Goal: Communication & Community: Answer question/provide support

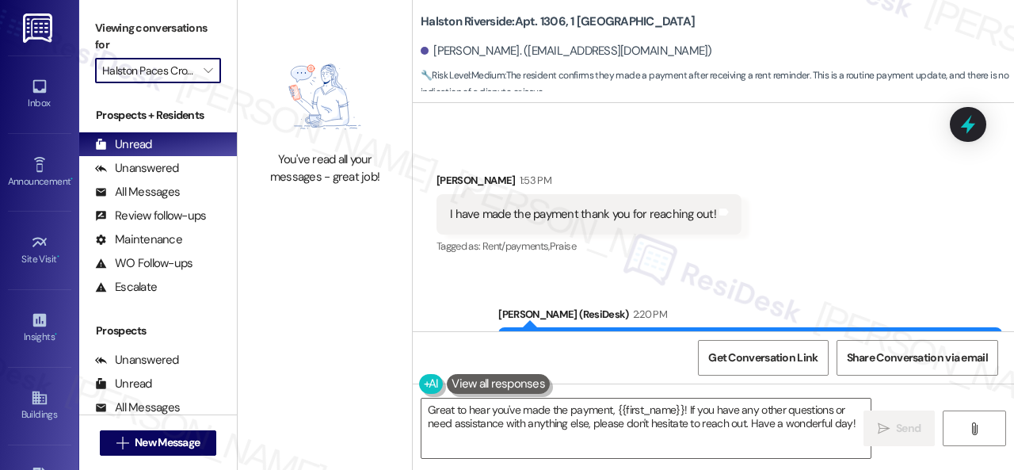
scroll to position [10209, 0]
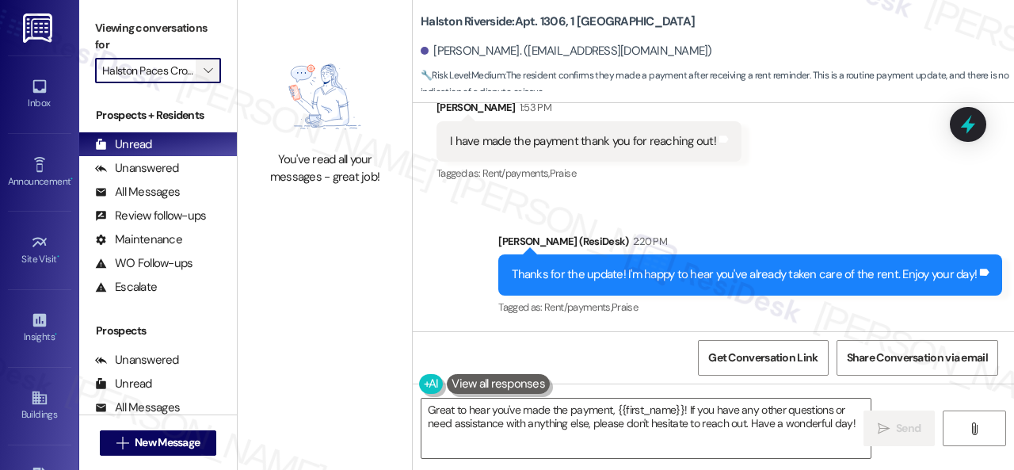
click at [203, 60] on span "" at bounding box center [207, 70] width 15 height 25
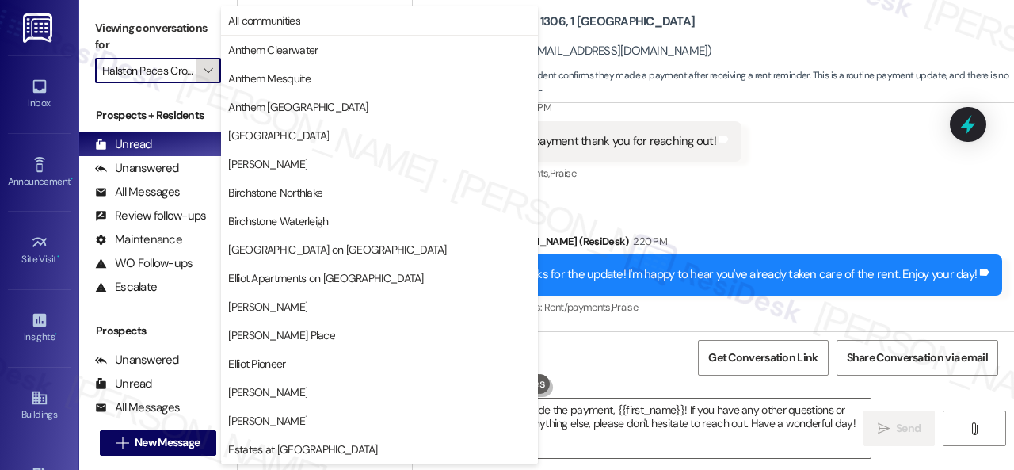
scroll to position [543, 0]
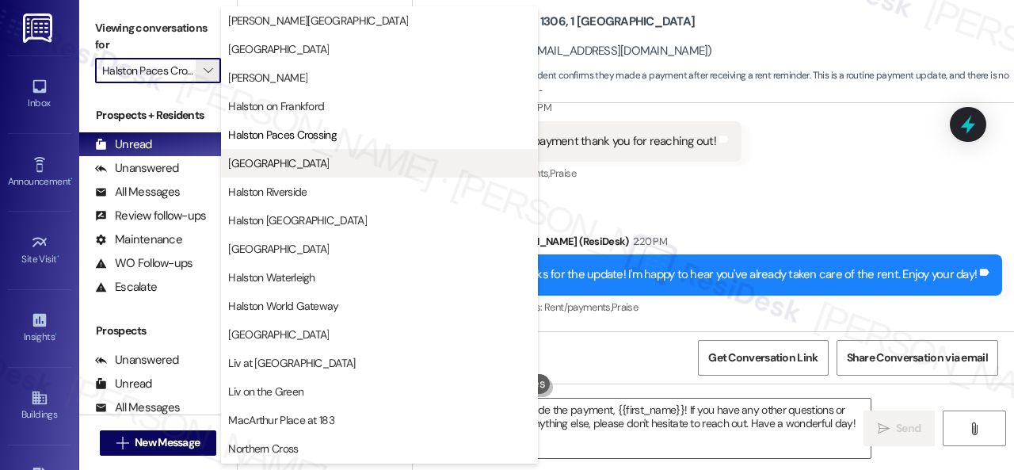
click at [265, 166] on span "[GEOGRAPHIC_DATA]" at bounding box center [278, 163] width 101 height 16
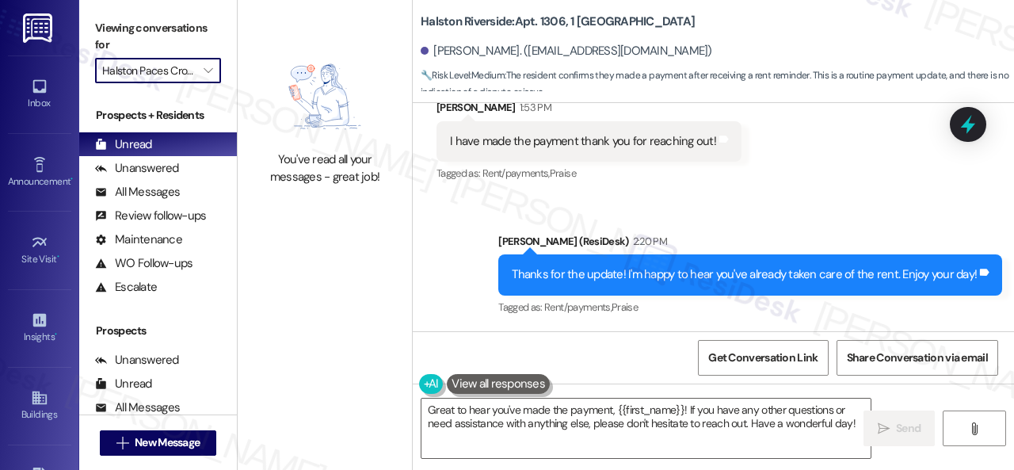
type input "[GEOGRAPHIC_DATA]"
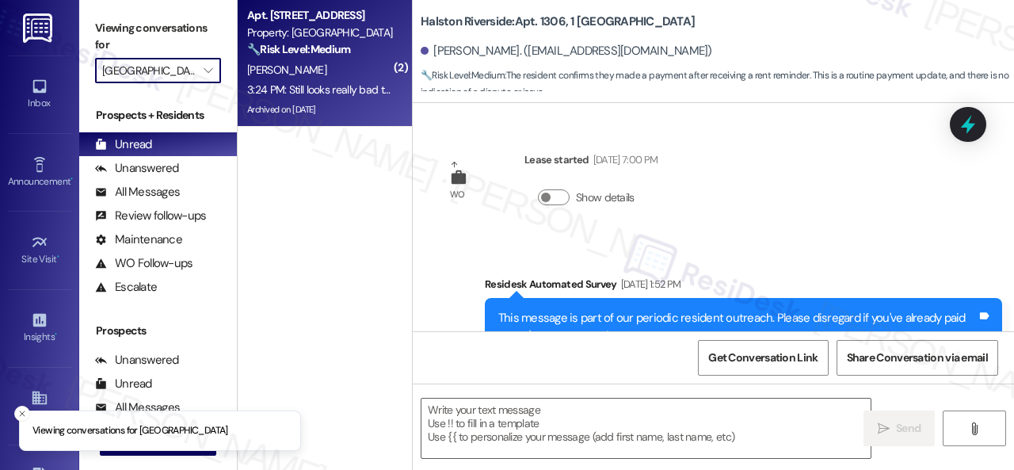
click at [363, 69] on div "[PERSON_NAME]" at bounding box center [321, 70] width 150 height 20
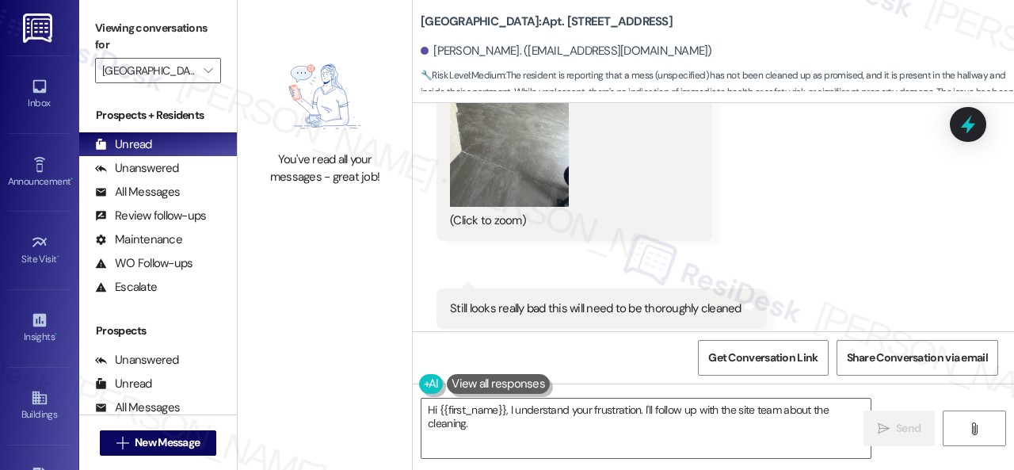
scroll to position [42970, 0]
click at [479, 208] on button "Zoom image" at bounding box center [509, 129] width 119 height 158
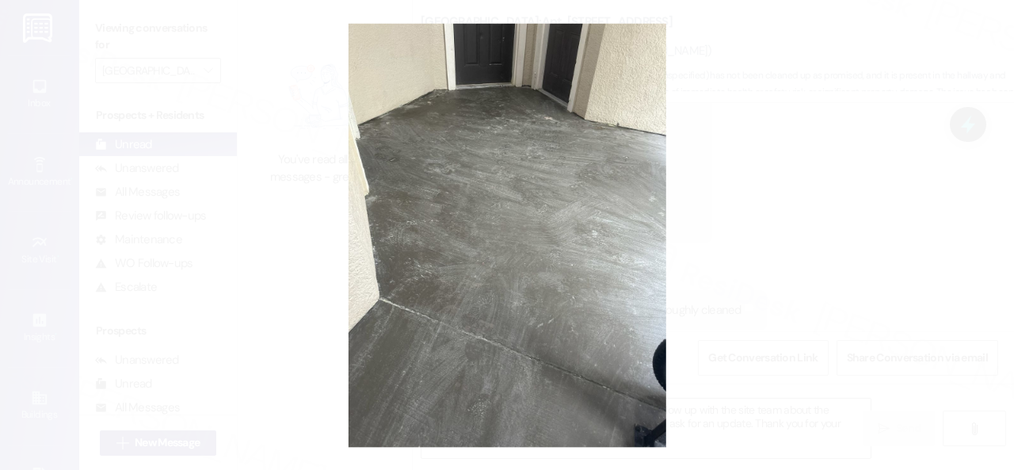
type textarea "Hi {{first_name}}, I understand your frustration. I'll follow up with the site …"
click at [593, 194] on button "Unzoom image" at bounding box center [507, 235] width 1014 height 470
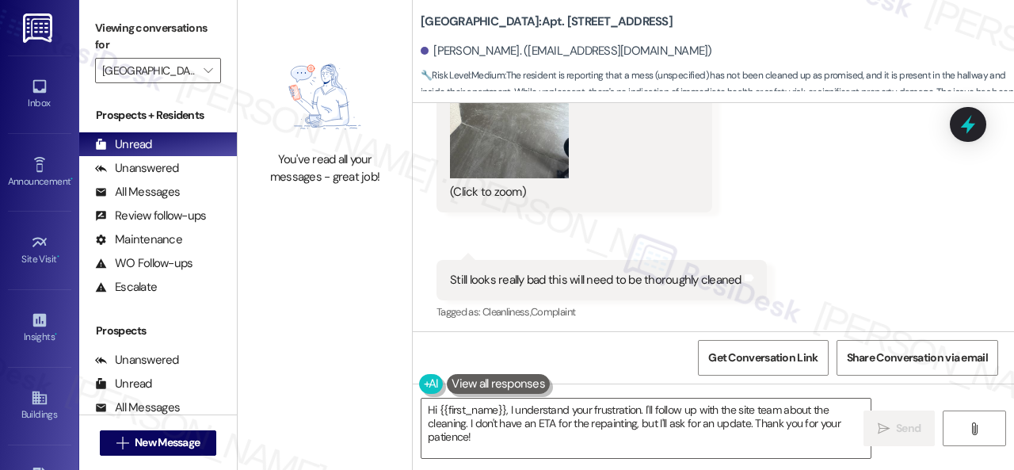
scroll to position [43049, 0]
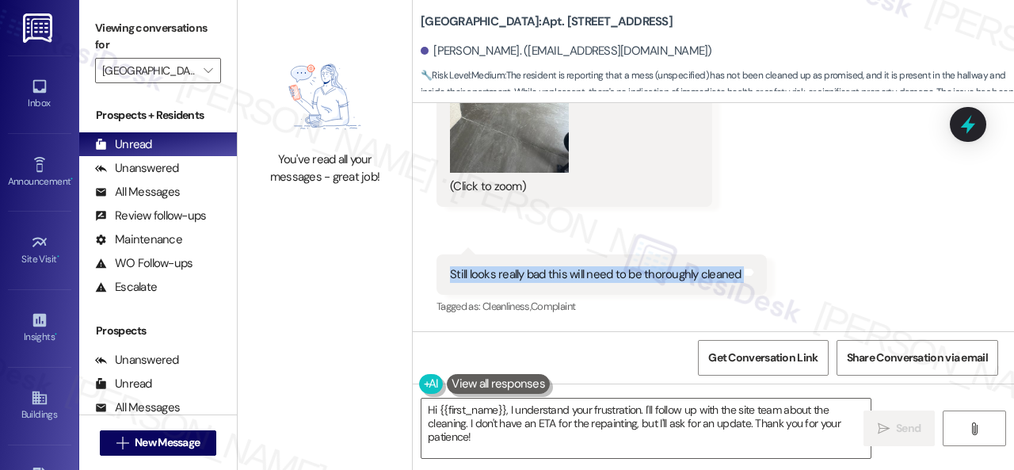
drag, startPoint x: 444, startPoint y: 280, endPoint x: 740, endPoint y: 287, distance: 296.5
click at [740, 287] on div "Still looks really bad this will need to be thoroughly cleaned Tags and notes" at bounding box center [602, 274] width 330 height 40
copy div "Still looks really bad this will need to be thoroughly cleaned Tags and notes"
click at [510, 121] on button "Zoom image" at bounding box center [509, 93] width 119 height 158
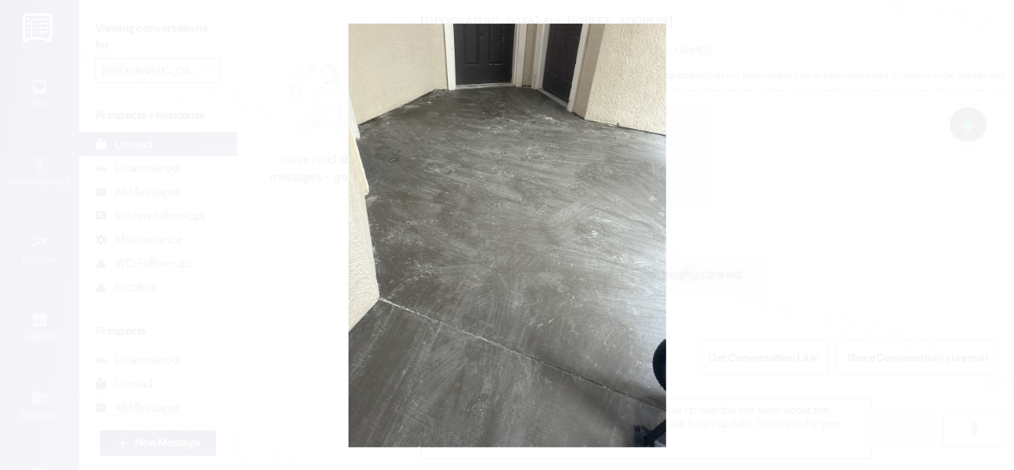
click at [630, 140] on button "Unzoom image" at bounding box center [507, 235] width 1014 height 470
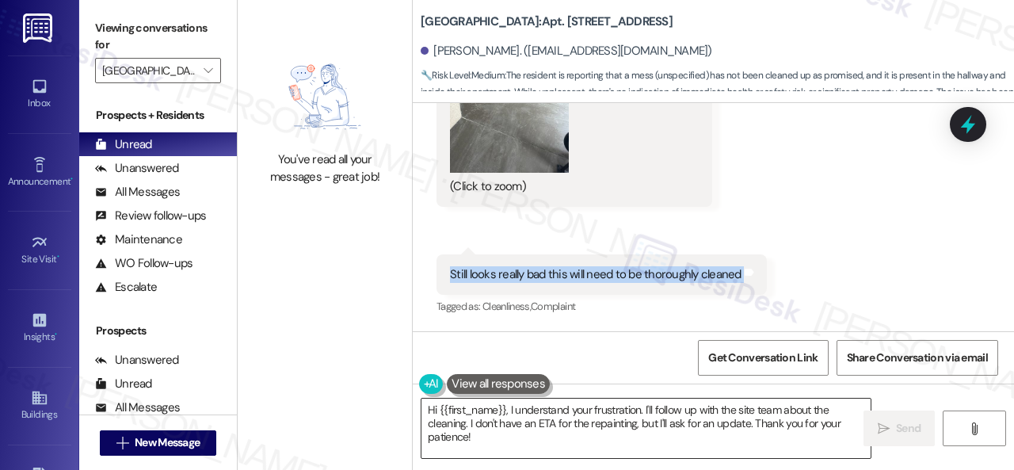
click at [498, 440] on textarea "Hi {{first_name}}, I understand your frustration. I'll follow up with the site …" at bounding box center [646, 428] width 449 height 59
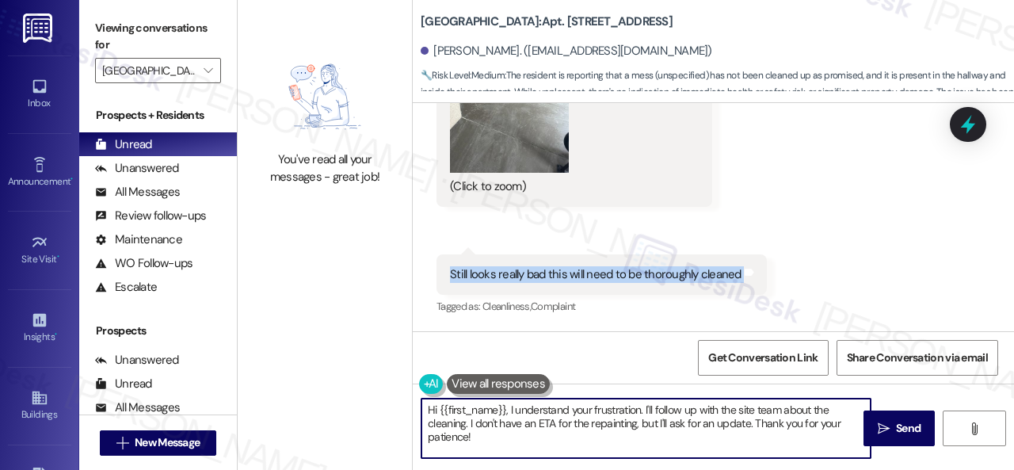
drag, startPoint x: 441, startPoint y: 408, endPoint x: 377, endPoint y: 374, distance: 72.0
click at [390, 384] on div "You've read all your messages - great job! [GEOGRAPHIC_DATA]: Apt. 120, 004 [GE…" at bounding box center [626, 235] width 777 height 470
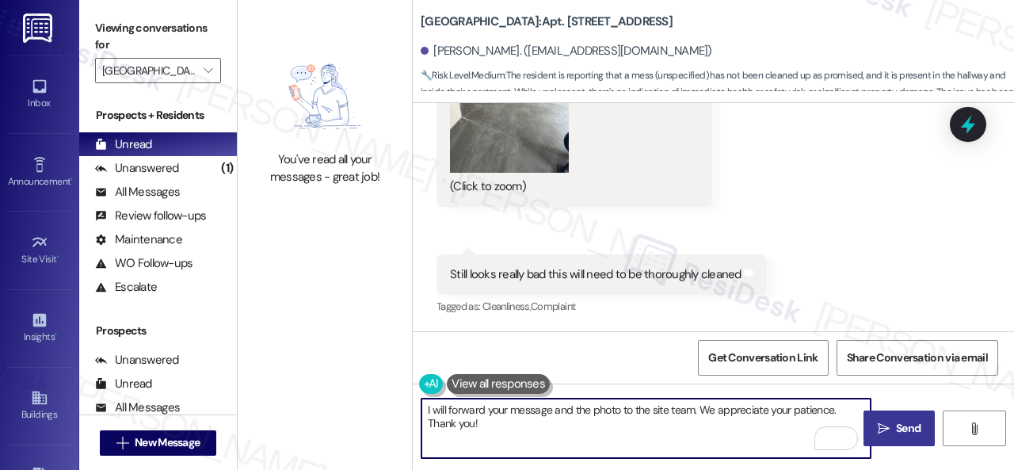
type textarea "I will forward your message and the photo to the site team. We appreciate your …"
click at [896, 425] on span "Send" at bounding box center [908, 428] width 25 height 17
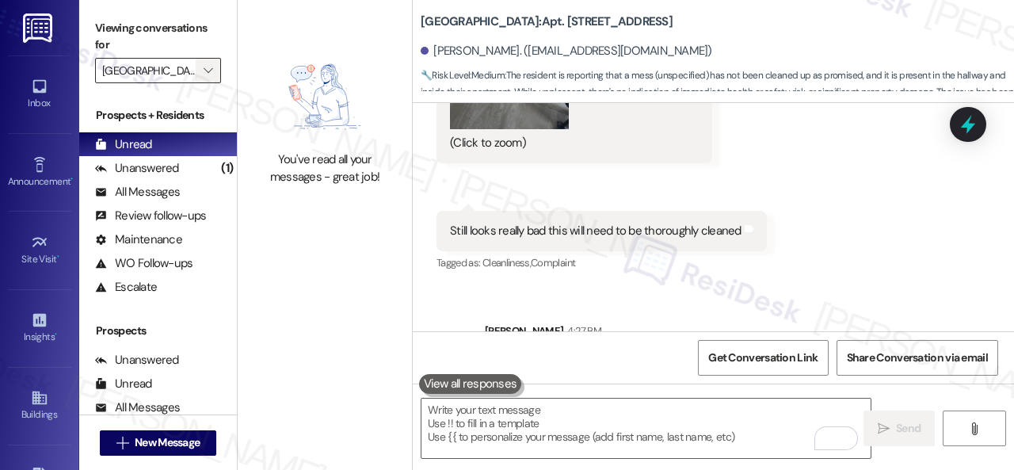
scroll to position [43048, 0]
click at [212, 70] on icon "" at bounding box center [208, 70] width 9 height 13
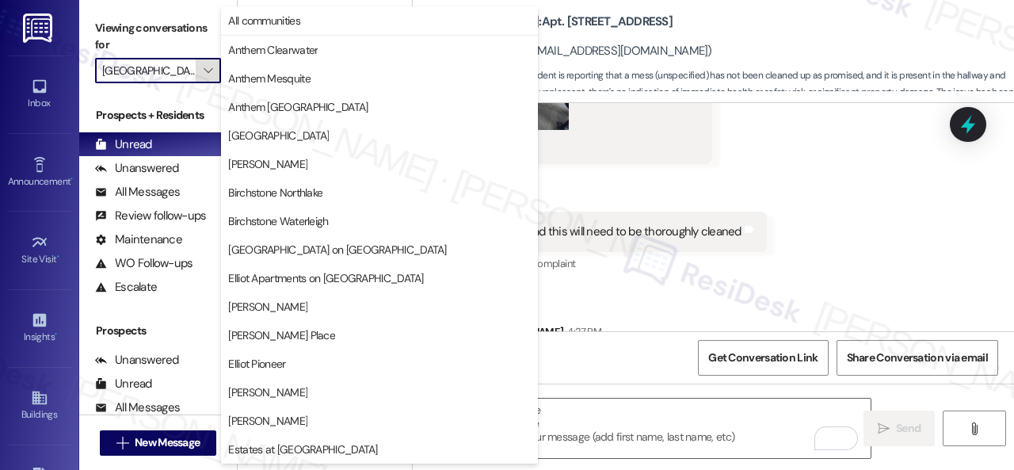
scroll to position [543, 0]
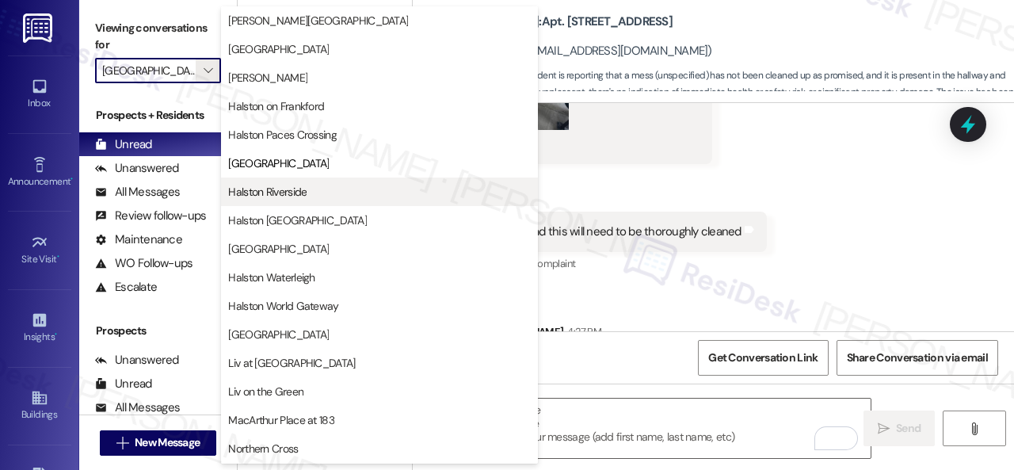
click at [274, 186] on span "Halston Riverside" at bounding box center [267, 192] width 78 height 16
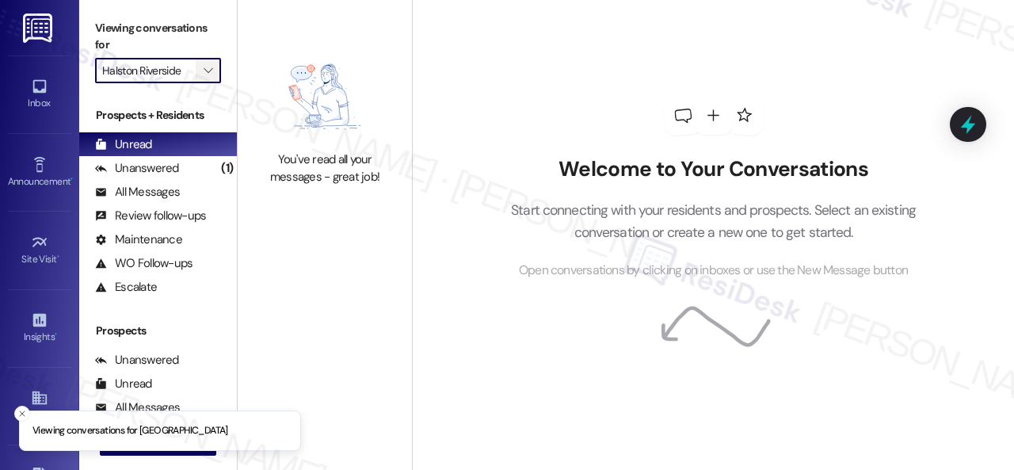
click at [204, 70] on icon "" at bounding box center [208, 70] width 9 height 13
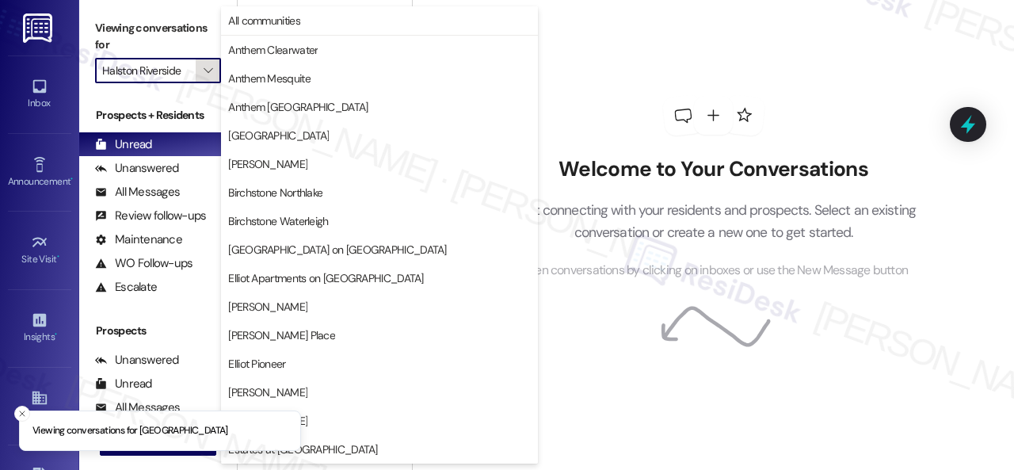
scroll to position [543, 0]
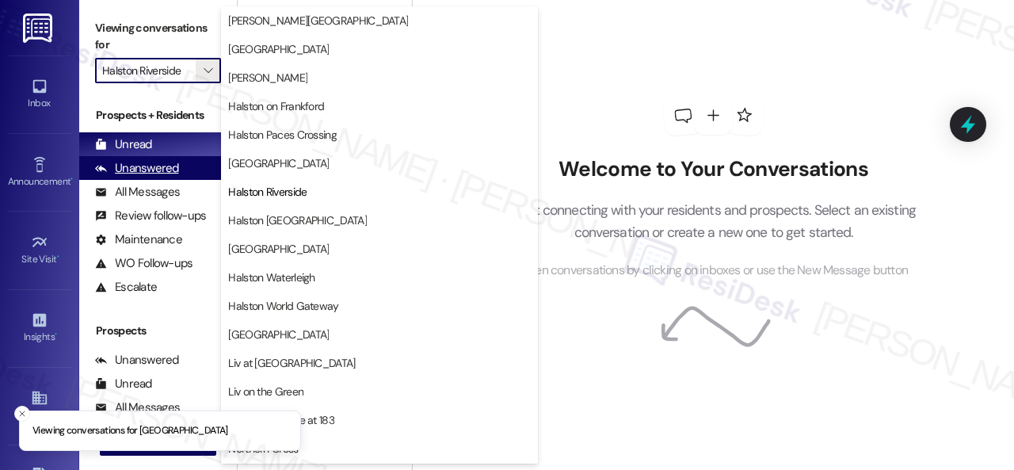
drag, startPoint x: 255, startPoint y: 220, endPoint x: 223, endPoint y: 160, distance: 67.4
click at [257, 220] on span "Halston [GEOGRAPHIC_DATA]" at bounding box center [297, 220] width 139 height 16
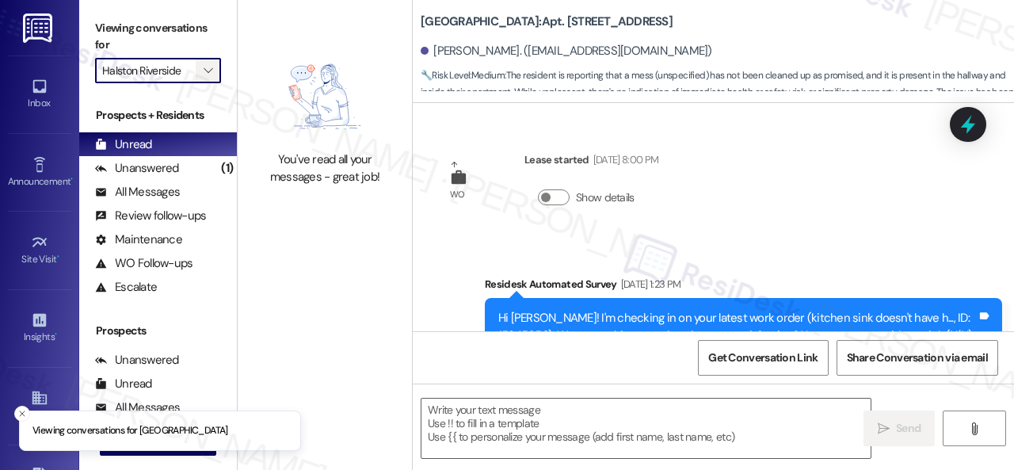
click at [211, 71] on icon "" at bounding box center [208, 70] width 9 height 13
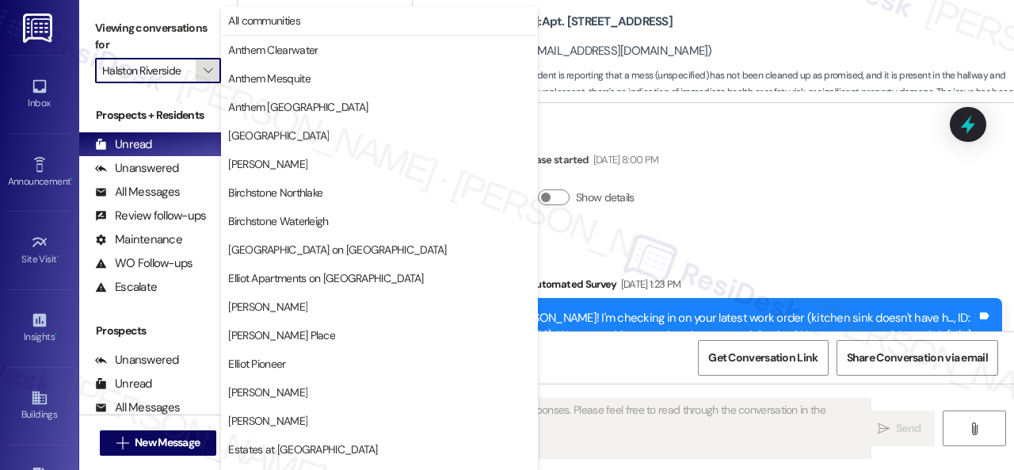
type input "Halston [GEOGRAPHIC_DATA]"
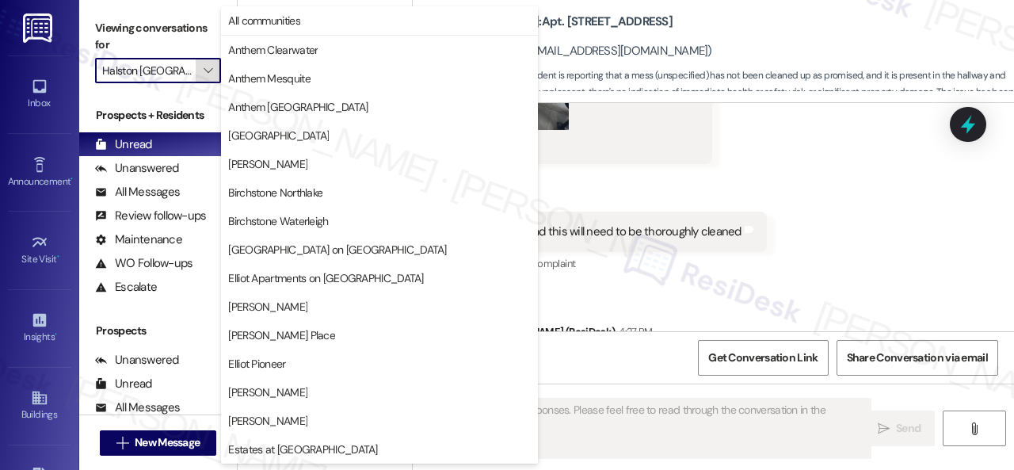
click at [211, 71] on icon "" at bounding box center [208, 70] width 9 height 13
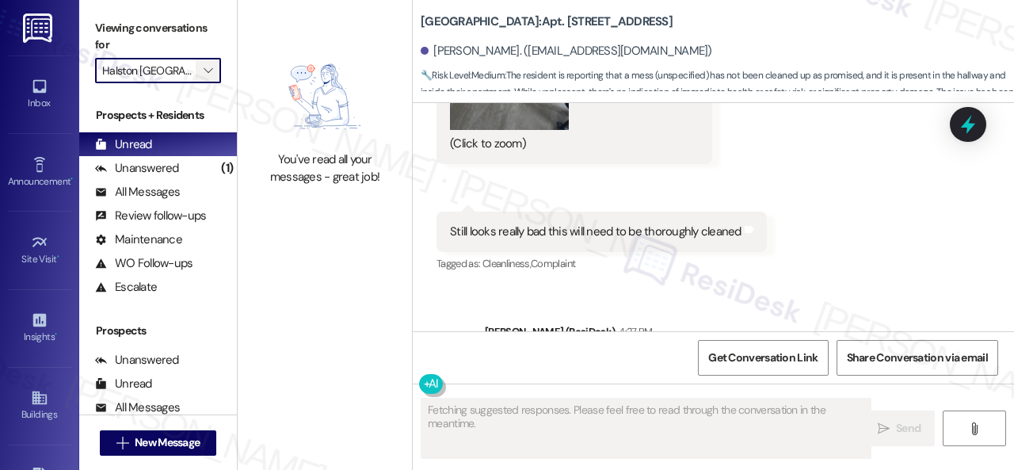
click at [211, 71] on icon "" at bounding box center [208, 70] width 9 height 13
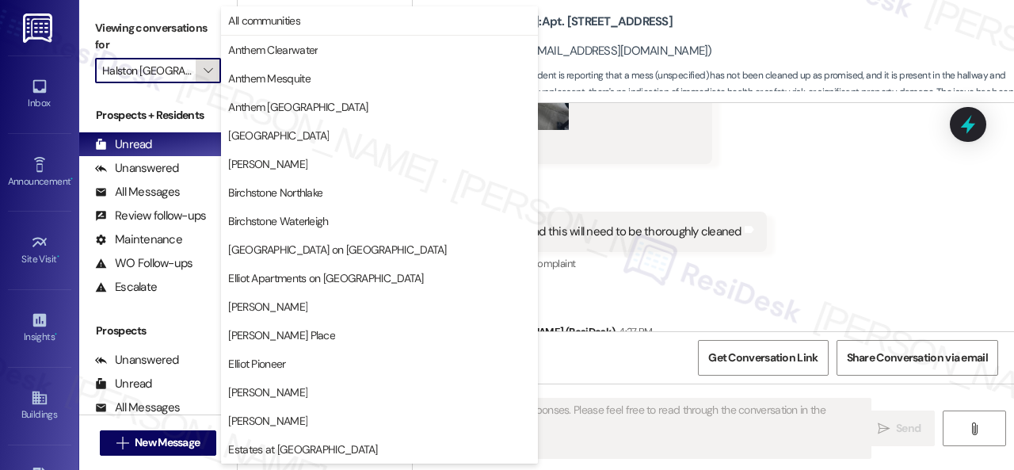
scroll to position [543, 0]
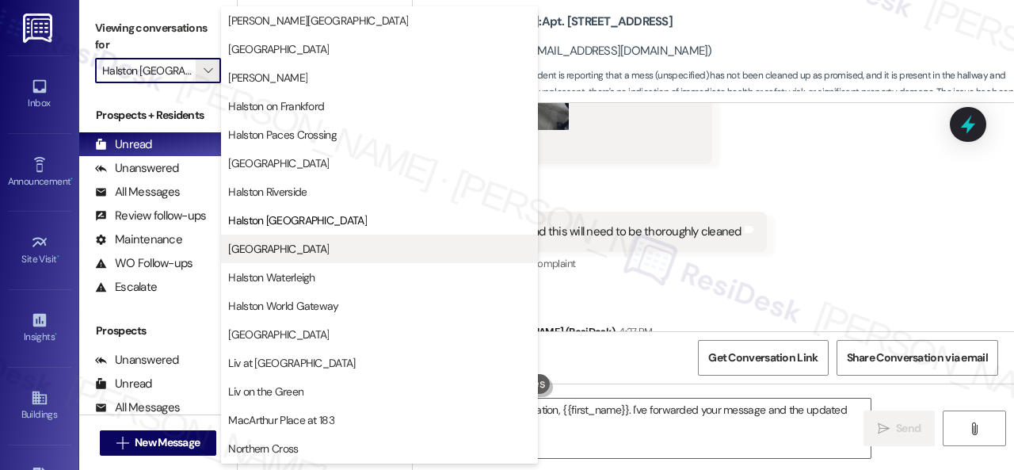
click at [305, 250] on span "[GEOGRAPHIC_DATA]" at bounding box center [278, 249] width 101 height 16
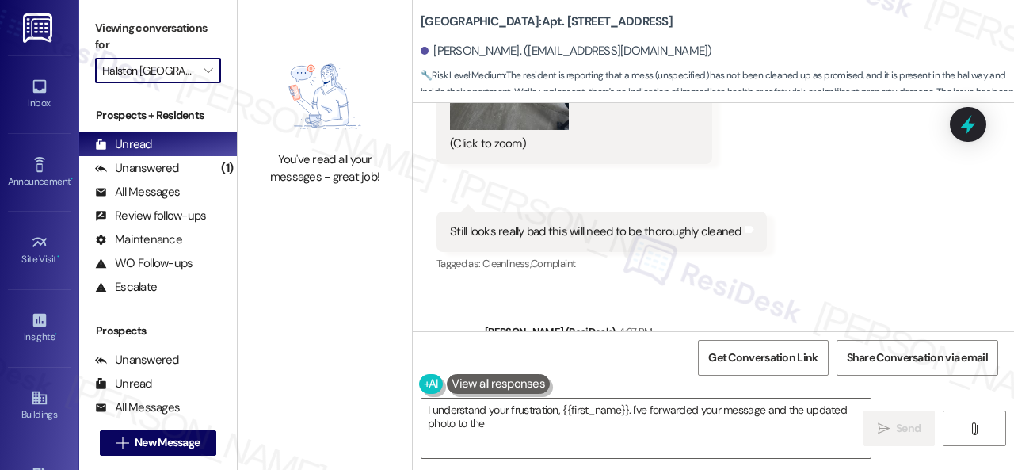
type textarea "I understand your frustration, {{first_name}}. I've forwarded your message and …"
type input "[GEOGRAPHIC_DATA]"
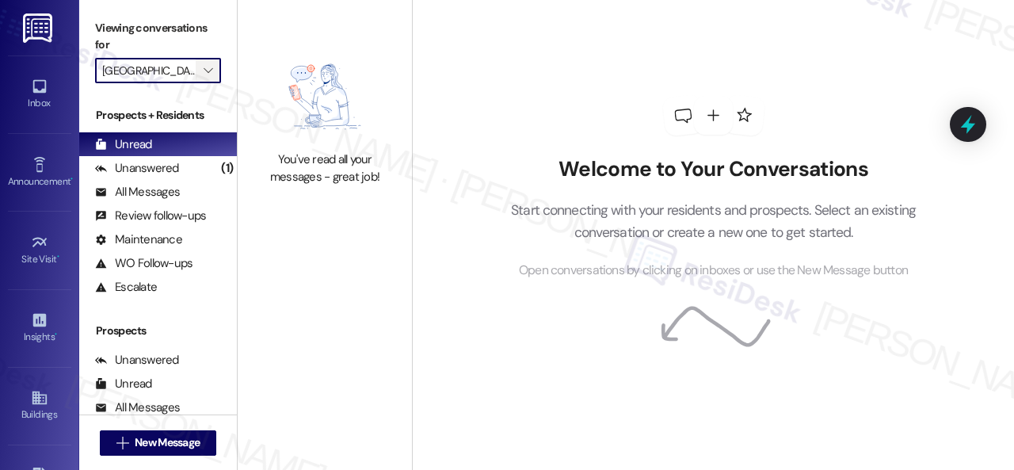
click at [212, 77] on span "" at bounding box center [207, 70] width 15 height 25
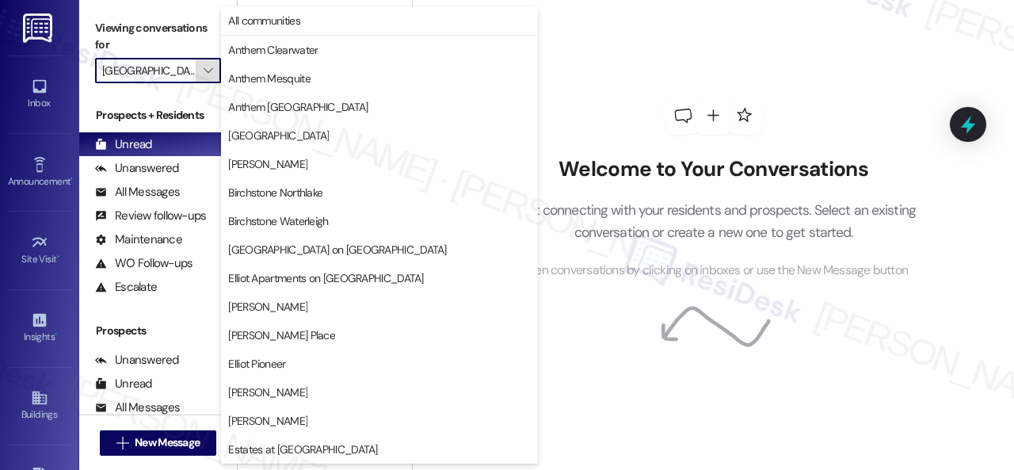
scroll to position [543, 0]
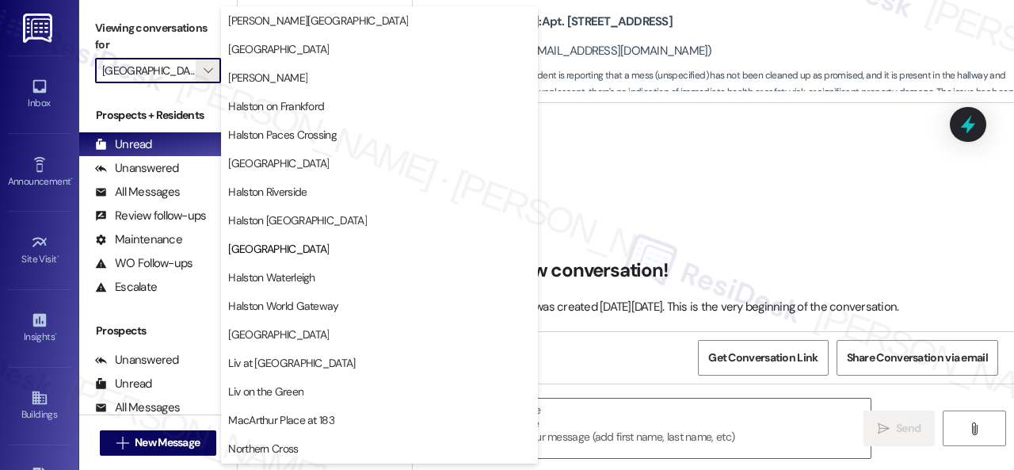
click at [271, 272] on span "Halston Waterleigh" at bounding box center [271, 277] width 86 height 16
click at [271, 275] on div "You've read all your messages - great job!" at bounding box center [325, 235] width 174 height 470
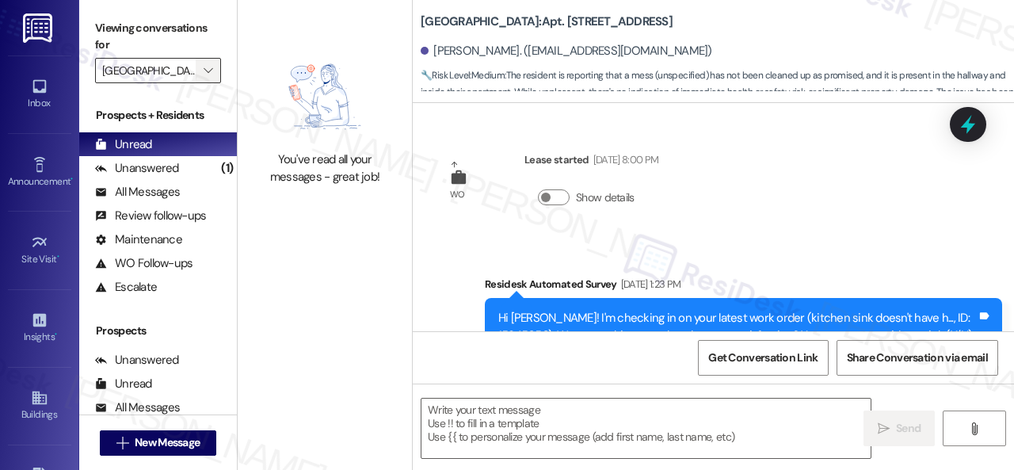
click at [209, 77] on span "" at bounding box center [207, 70] width 15 height 25
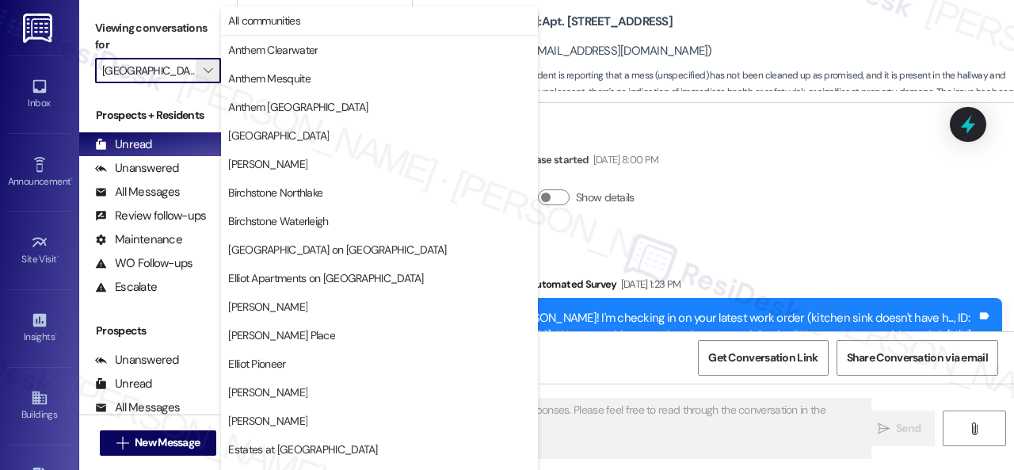
type textarea "Fetching suggested responses. Please feel free to read through the conversation…"
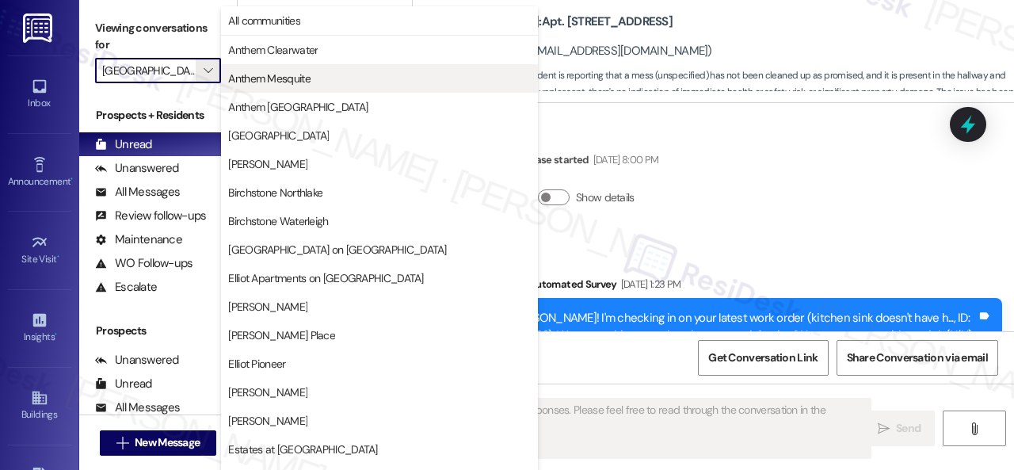
type input "Halston Waterleigh"
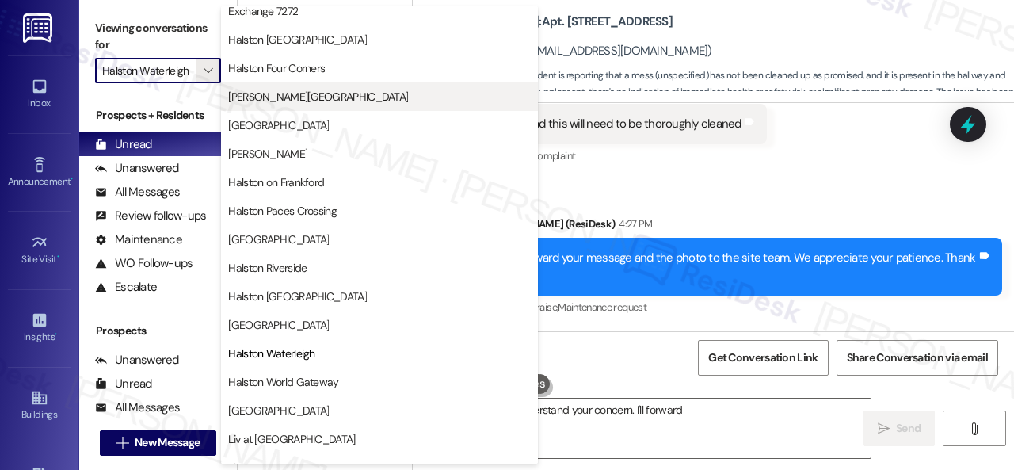
scroll to position [475, 0]
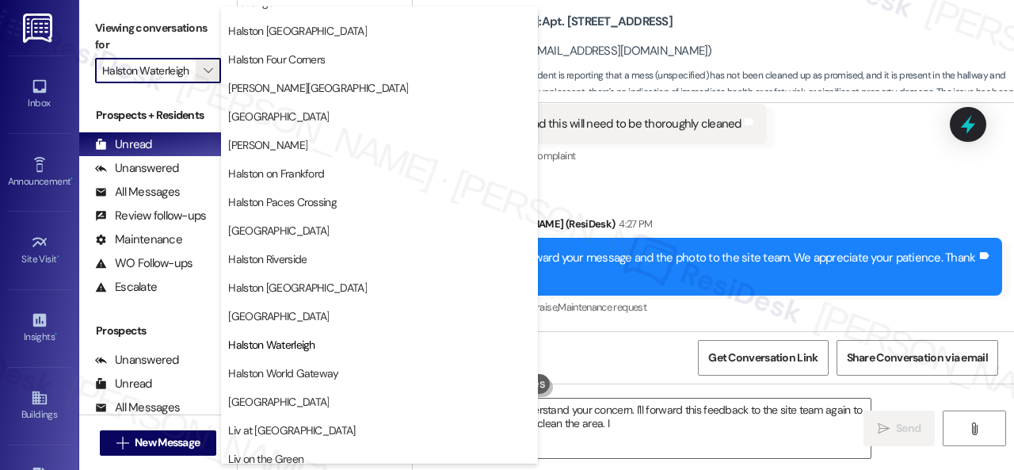
click at [274, 343] on span "Halston Waterleigh" at bounding box center [271, 345] width 86 height 16
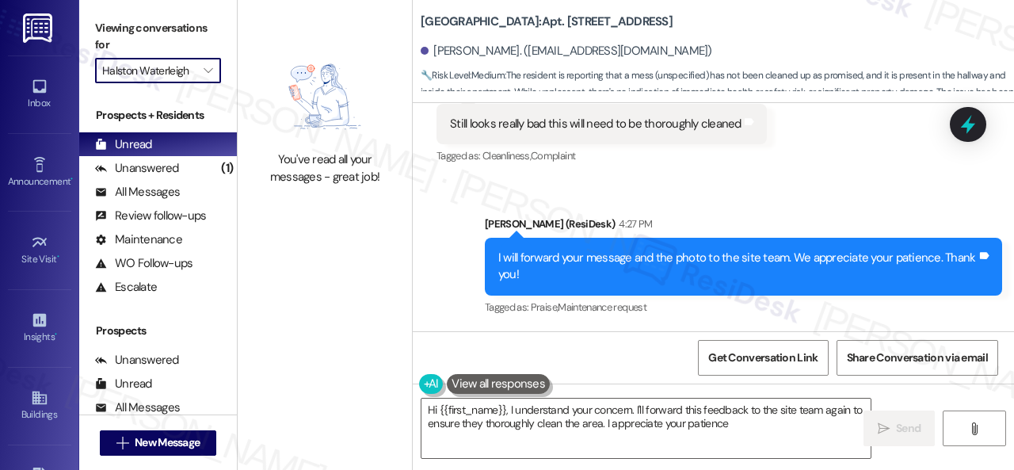
type textarea "Hi {{first_name}}, I understand your concern. I'll forward this feedback to the…"
click at [349, 263] on div "You've read all your messages - great job!" at bounding box center [325, 235] width 174 height 470
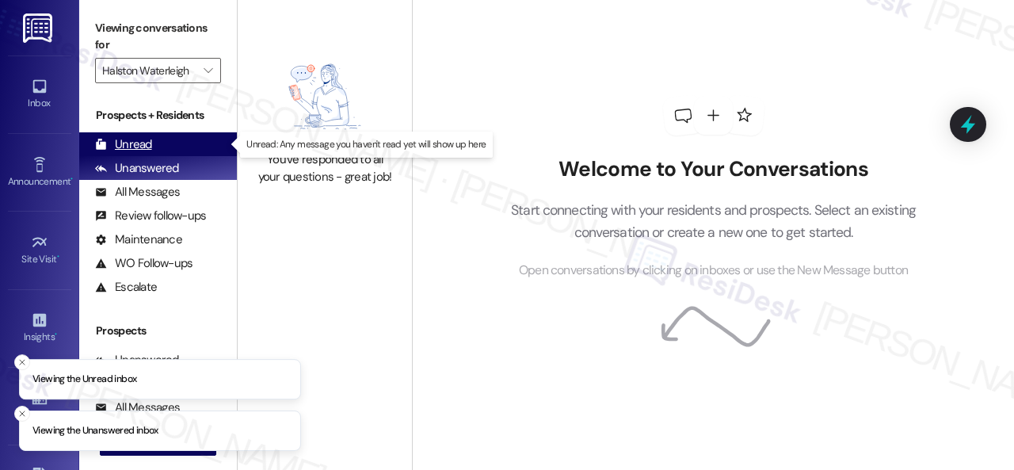
click at [149, 144] on div "Unread" at bounding box center [123, 144] width 57 height 17
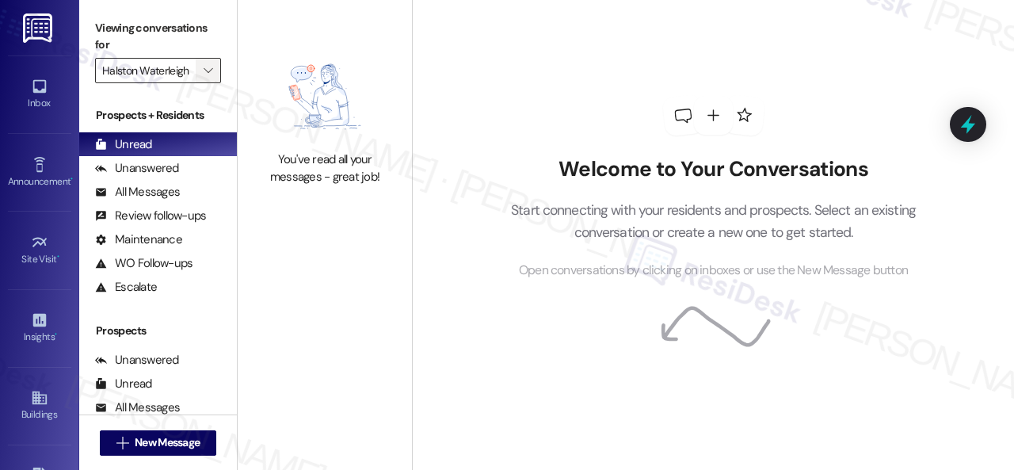
click at [213, 69] on span "" at bounding box center [207, 70] width 15 height 25
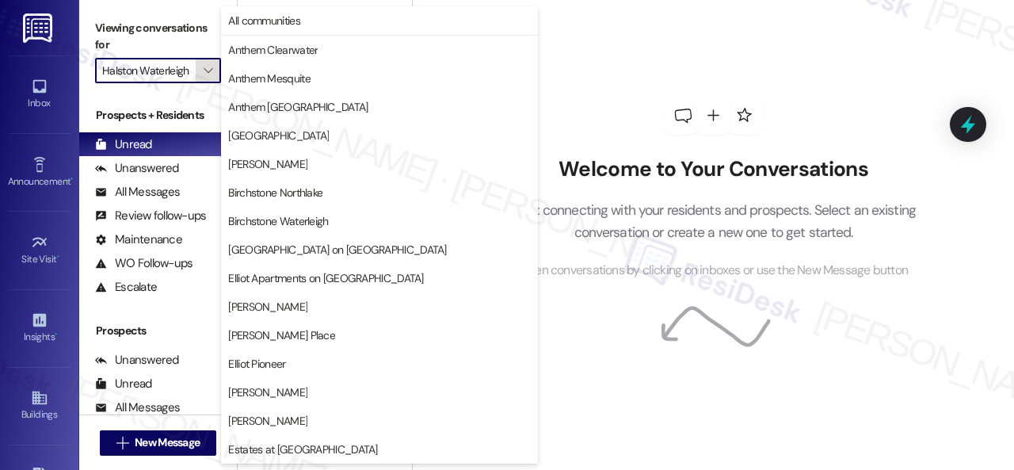
scroll to position [543, 0]
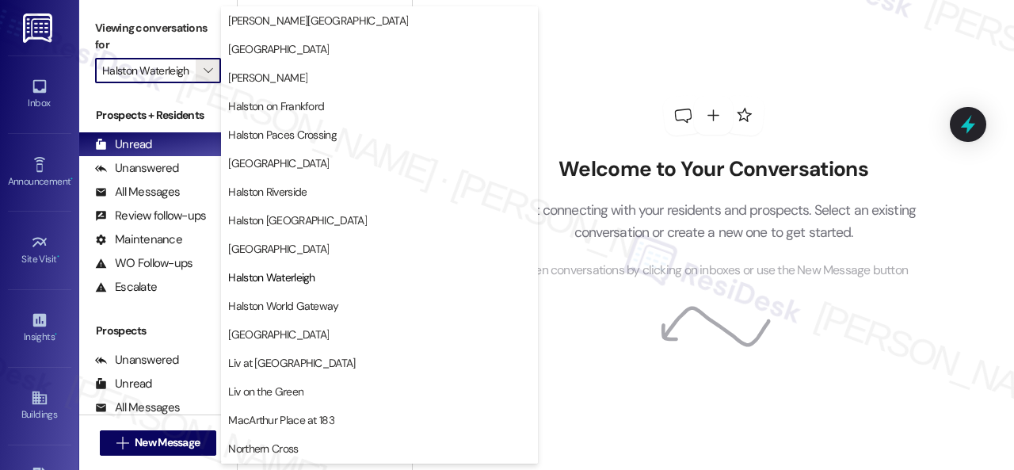
click at [296, 254] on span "[GEOGRAPHIC_DATA]" at bounding box center [278, 249] width 101 height 16
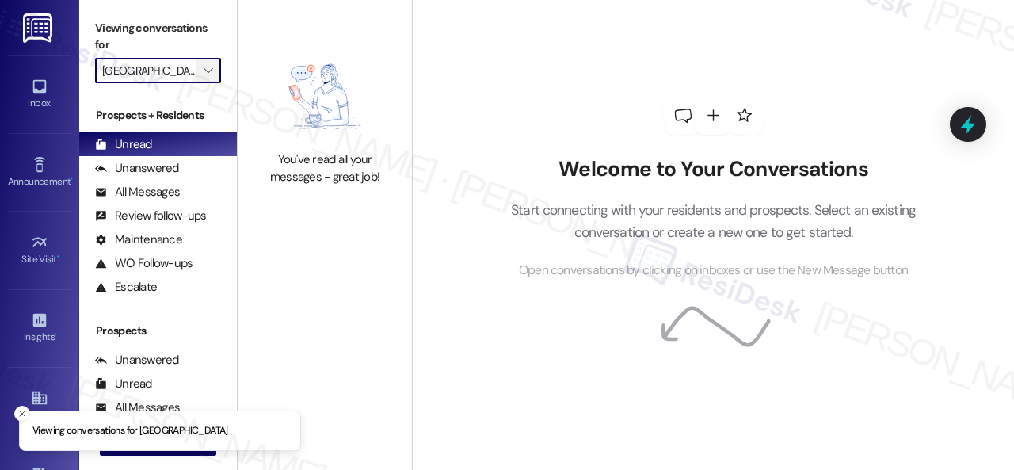
click at [216, 72] on span "" at bounding box center [207, 70] width 15 height 25
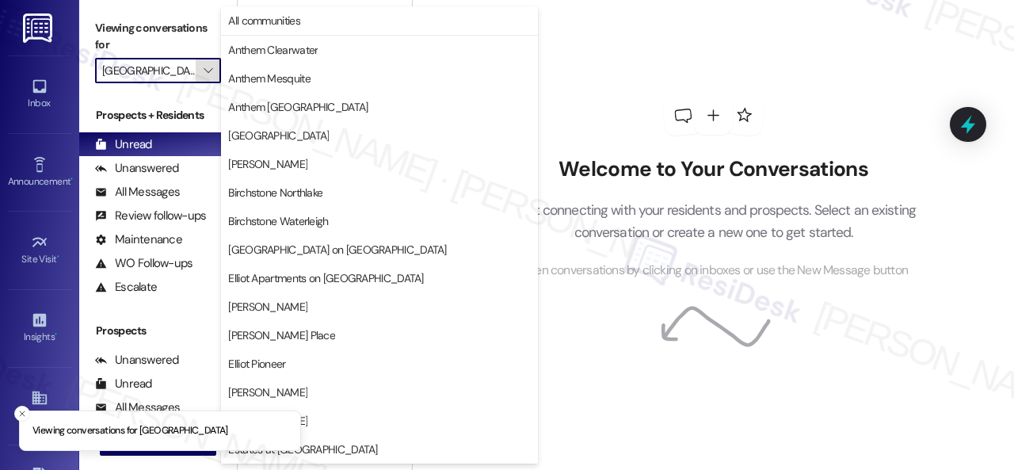
scroll to position [543, 0]
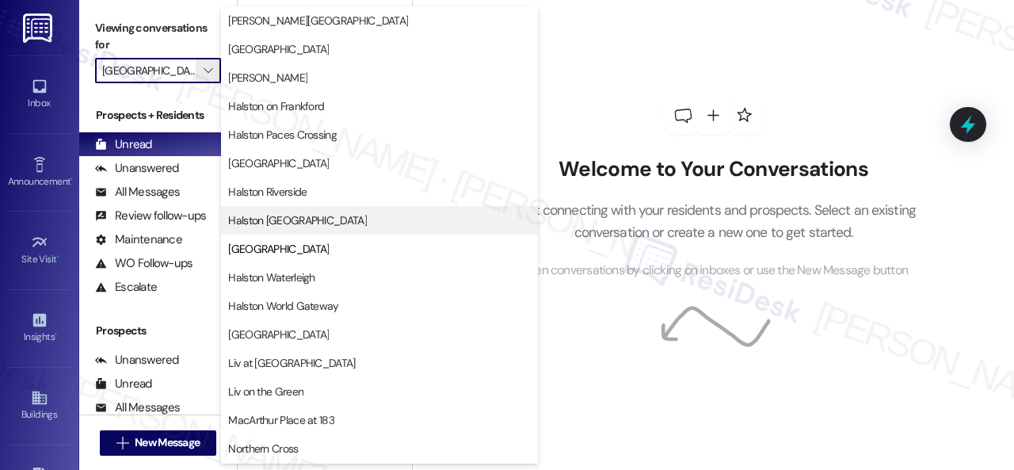
click at [273, 215] on span "Halston [GEOGRAPHIC_DATA]" at bounding box center [297, 220] width 139 height 16
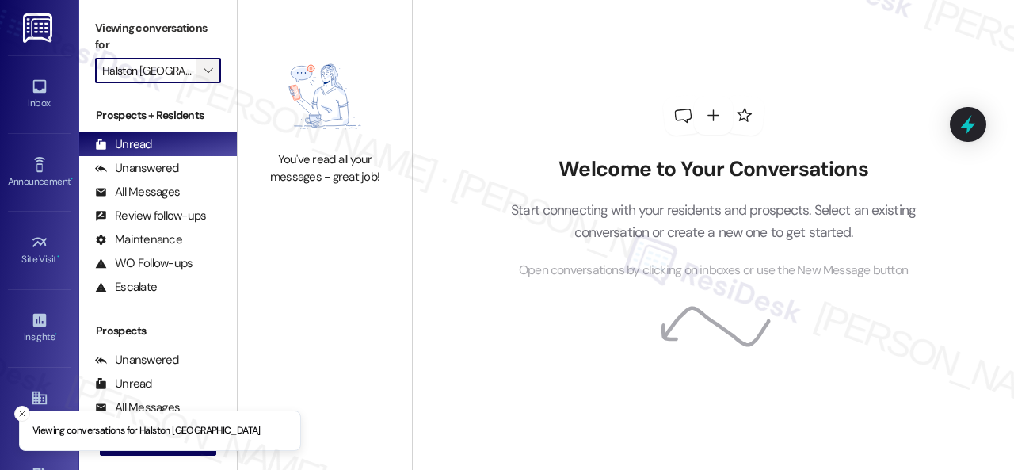
click at [206, 74] on icon "" at bounding box center [208, 70] width 9 height 13
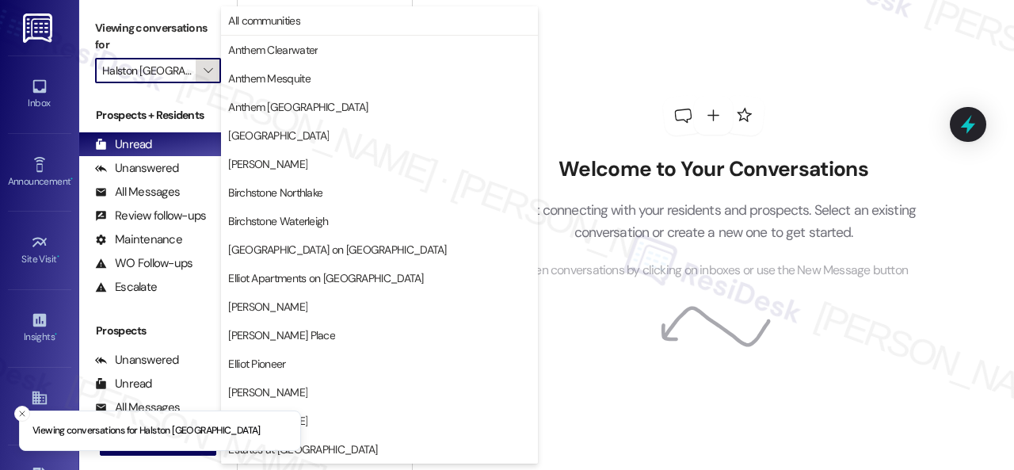
scroll to position [543, 0]
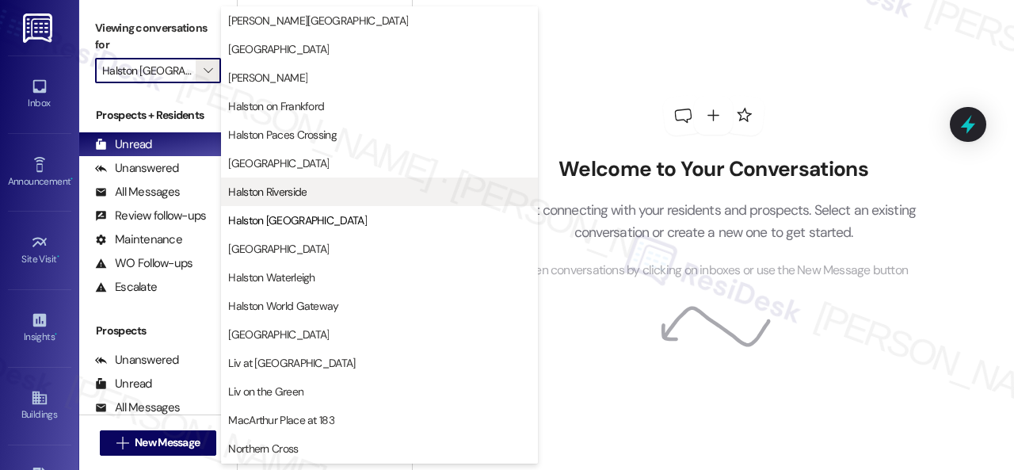
click at [267, 185] on span "Halston Riverside" at bounding box center [267, 192] width 78 height 16
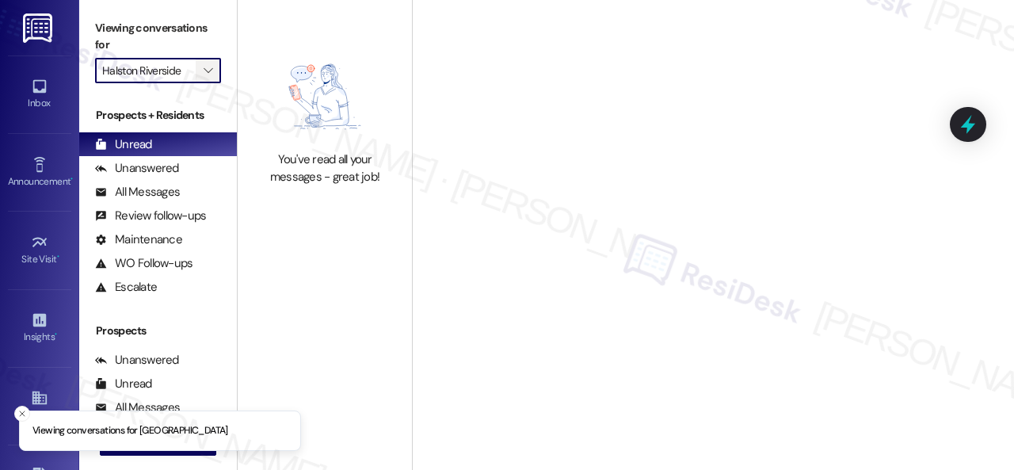
click at [216, 69] on span "" at bounding box center [207, 70] width 15 height 25
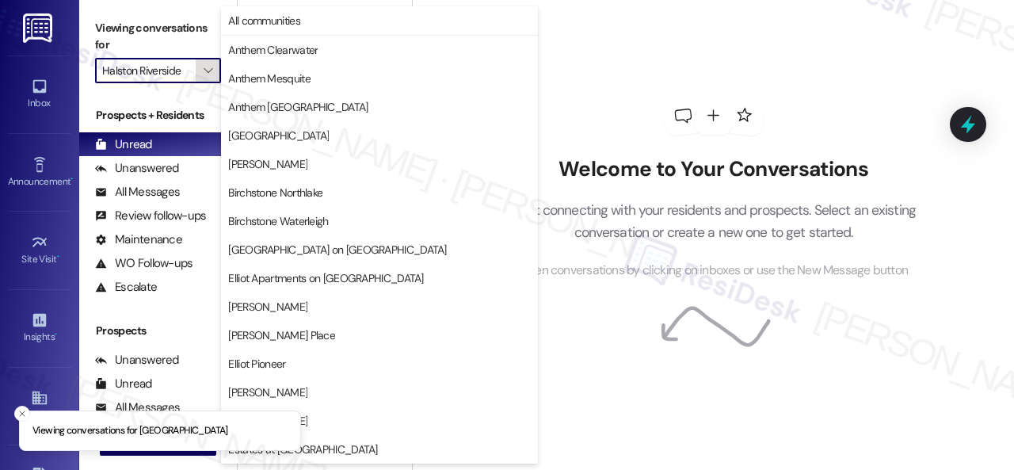
scroll to position [543, 0]
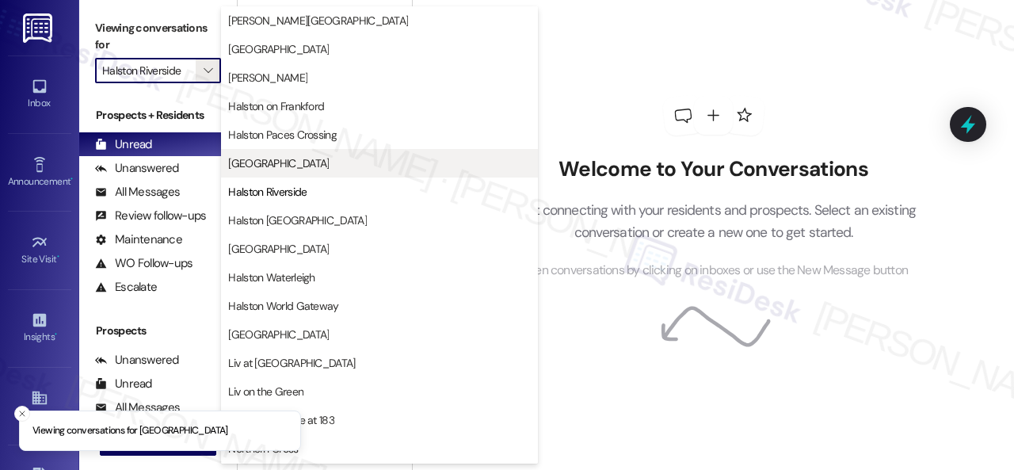
click at [273, 162] on span "[GEOGRAPHIC_DATA]" at bounding box center [278, 163] width 101 height 16
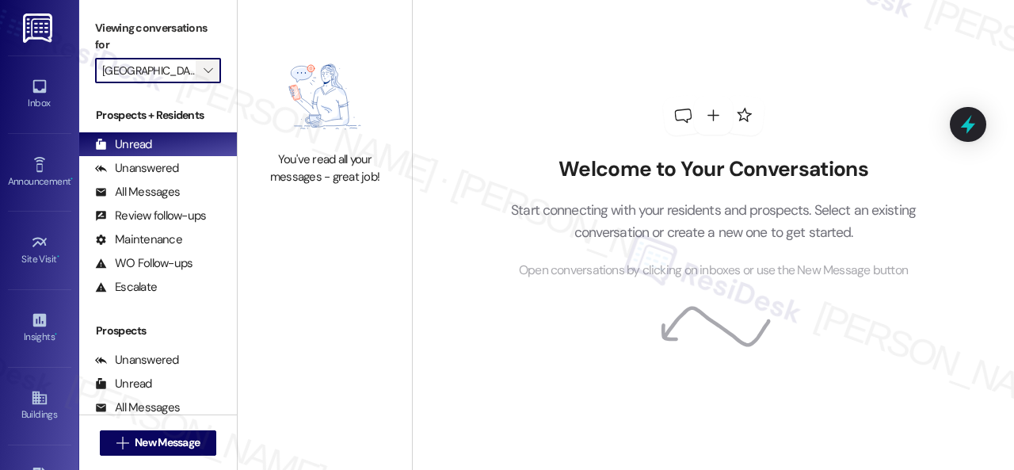
click at [209, 74] on icon "" at bounding box center [208, 70] width 9 height 13
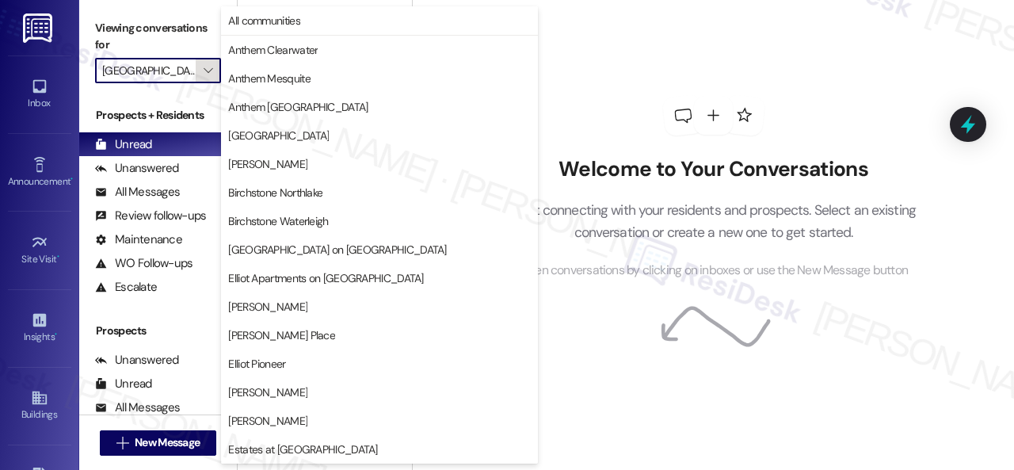
scroll to position [543, 0]
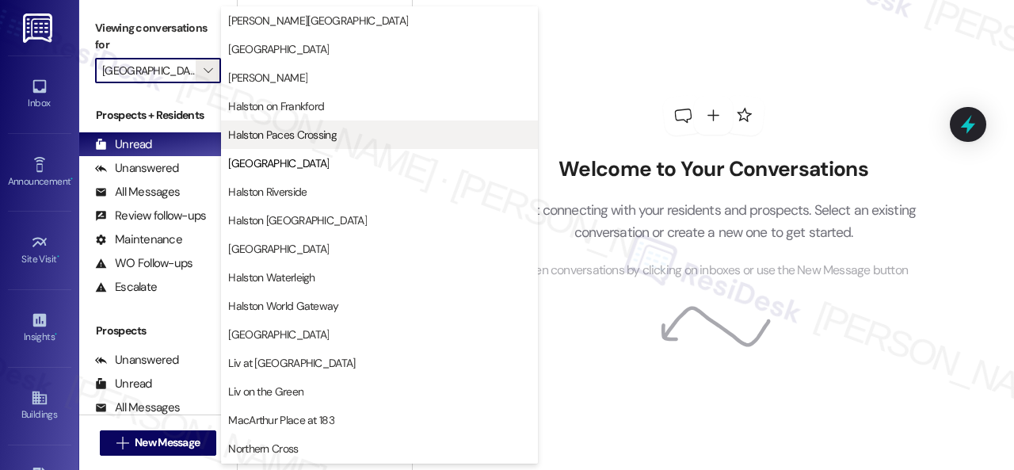
click at [268, 131] on span "Halston Paces Crossing" at bounding box center [282, 135] width 109 height 16
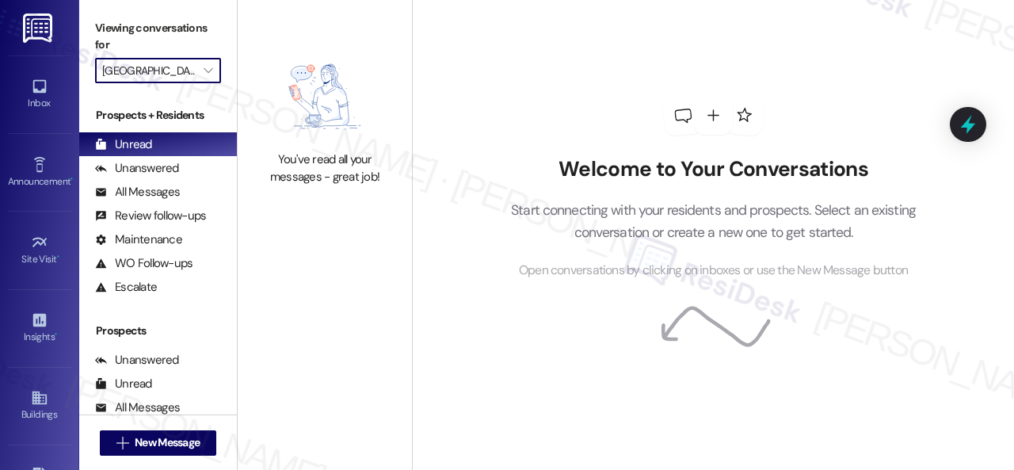
type input "Halston Paces Crossing"
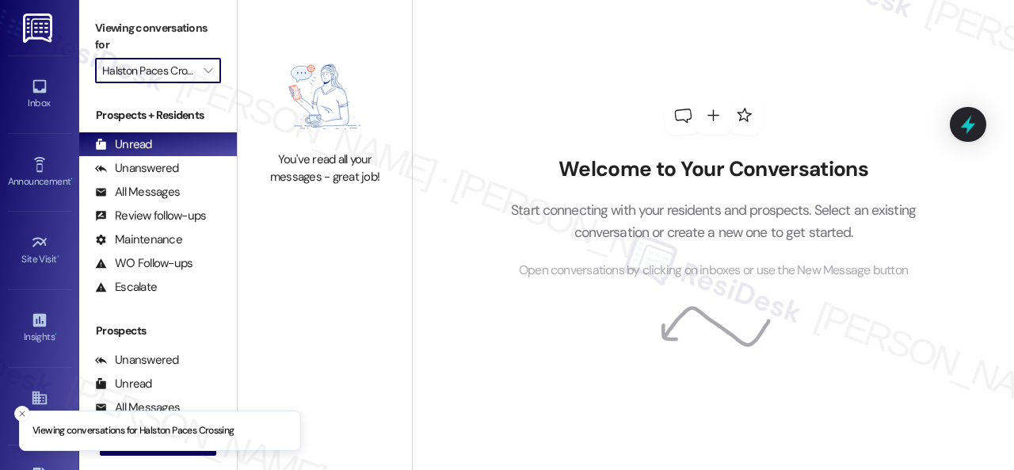
click at [547, 107] on div "Welcome to Your Conversations Start connecting with your residents and prospect…" at bounding box center [713, 188] width 475 height 376
